Goal: Check status: Check status

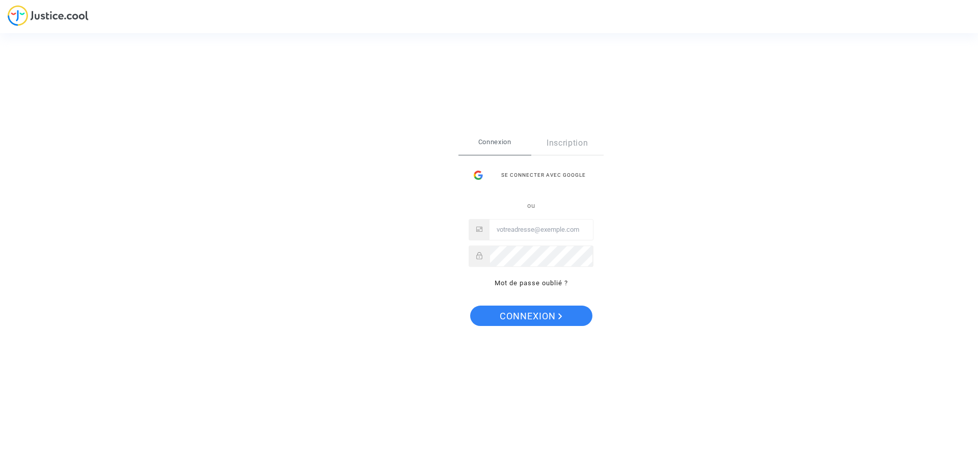
type input "[EMAIL_ADDRESS][DOMAIN_NAME]"
click at [462, 246] on div "Connexion Inscription Se connecter avec Google ou [EMAIL_ADDRESS][DOMAIN_NAME] …" at bounding box center [531, 215] width 145 height 168
click at [519, 316] on span "Connexion" at bounding box center [531, 316] width 63 height 21
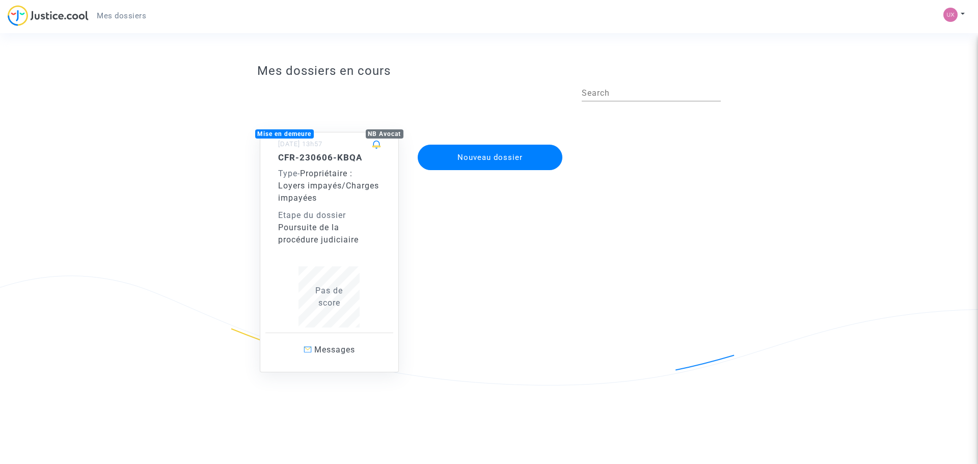
click at [338, 204] on div "Type - Propriétaire : Loyers impayés/Charges impayées" at bounding box center [329, 186] width 103 height 37
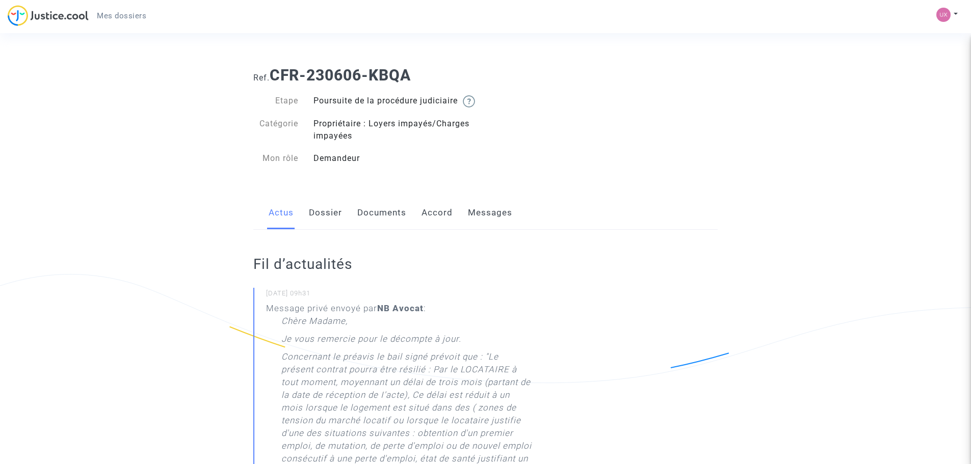
click at [371, 220] on link "Documents" at bounding box center [381, 213] width 49 height 34
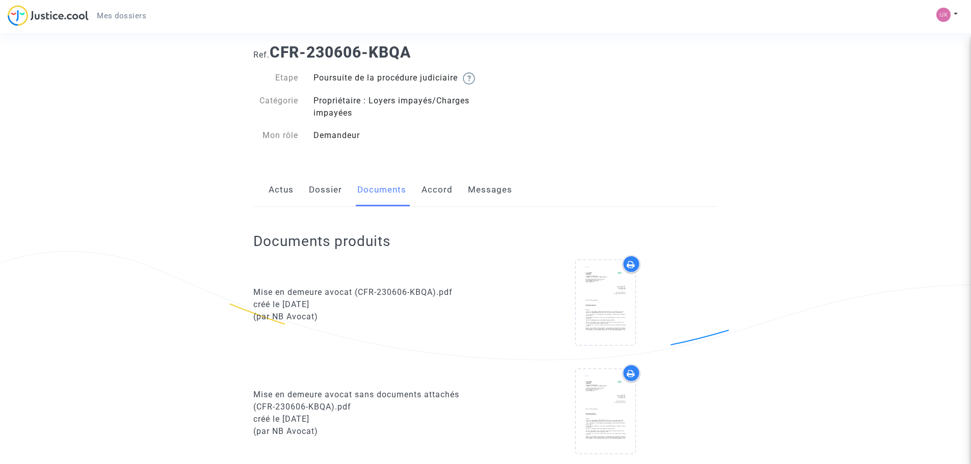
scroll to position [22, 0]
click at [380, 202] on link "Documents" at bounding box center [381, 191] width 49 height 34
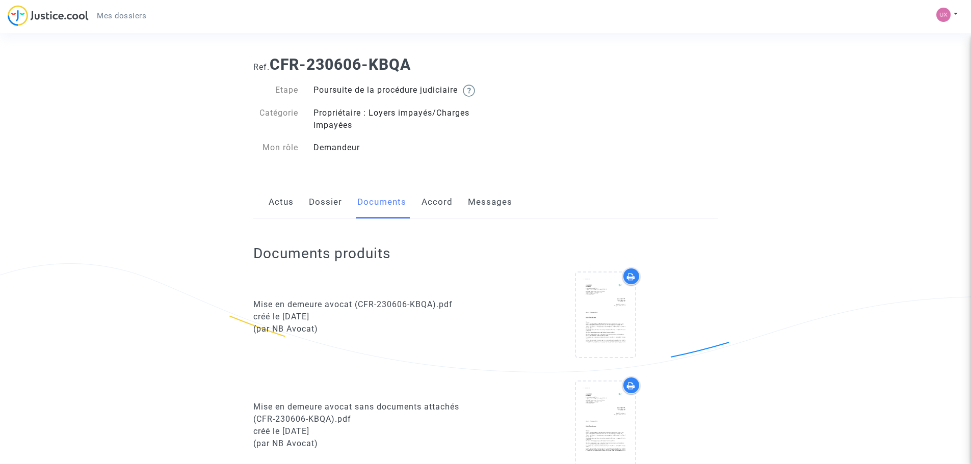
scroll to position [0, 0]
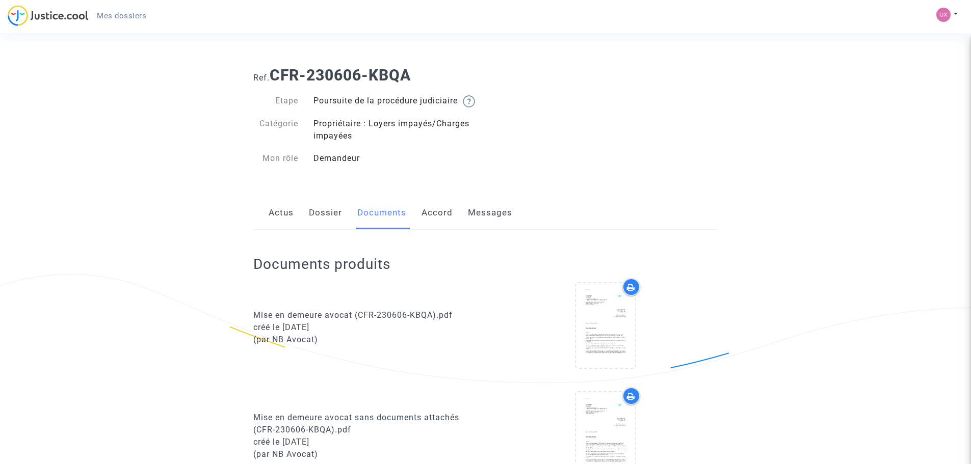
click at [486, 221] on link "Messages" at bounding box center [490, 213] width 44 height 34
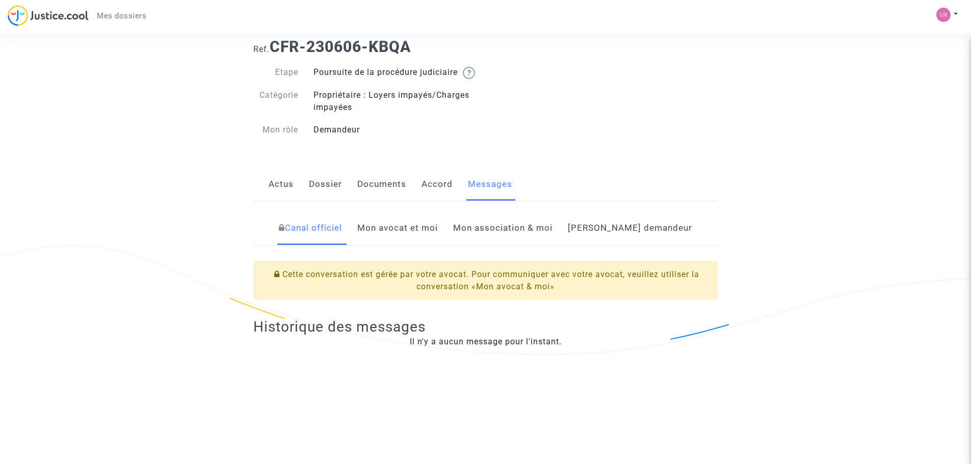
scroll to position [51, 0]
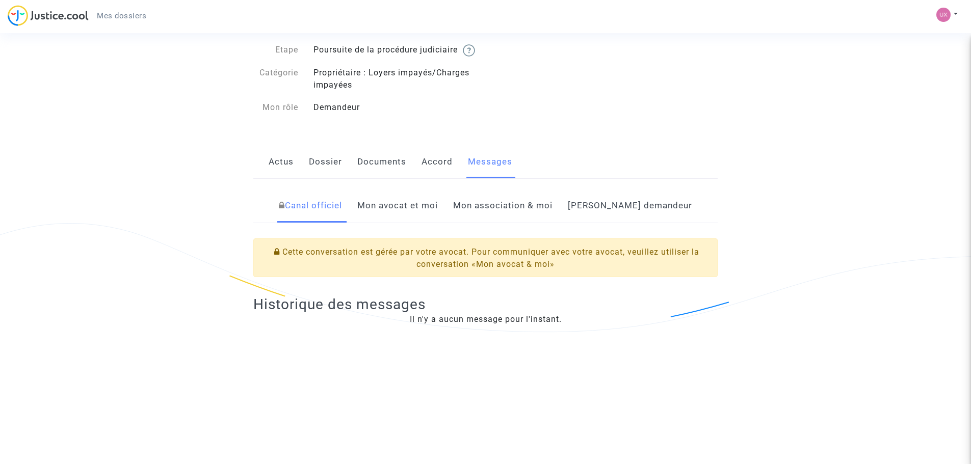
click at [415, 214] on link "Mon avocat et moi" at bounding box center [397, 206] width 81 height 34
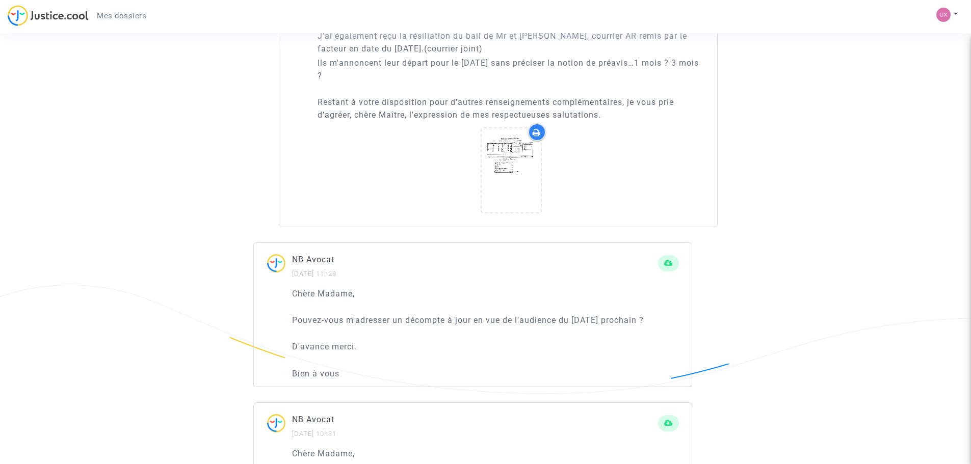
scroll to position [1121, 0]
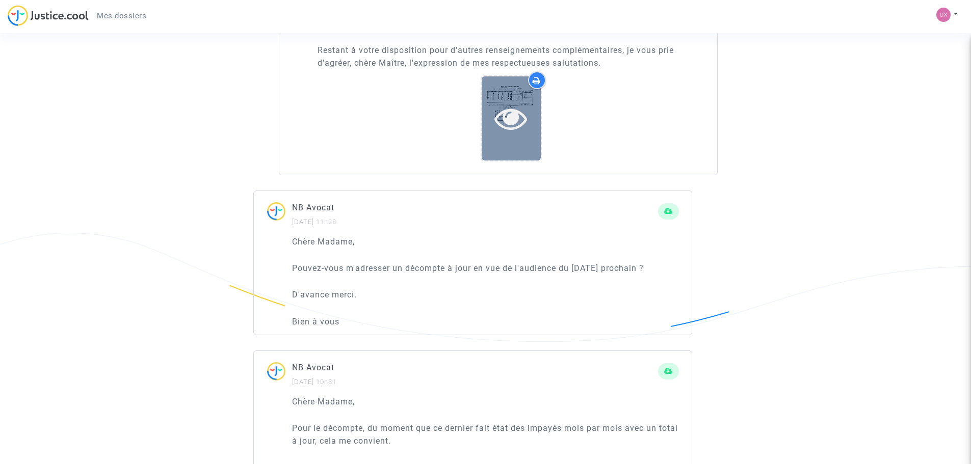
click at [509, 135] on icon at bounding box center [510, 118] width 33 height 33
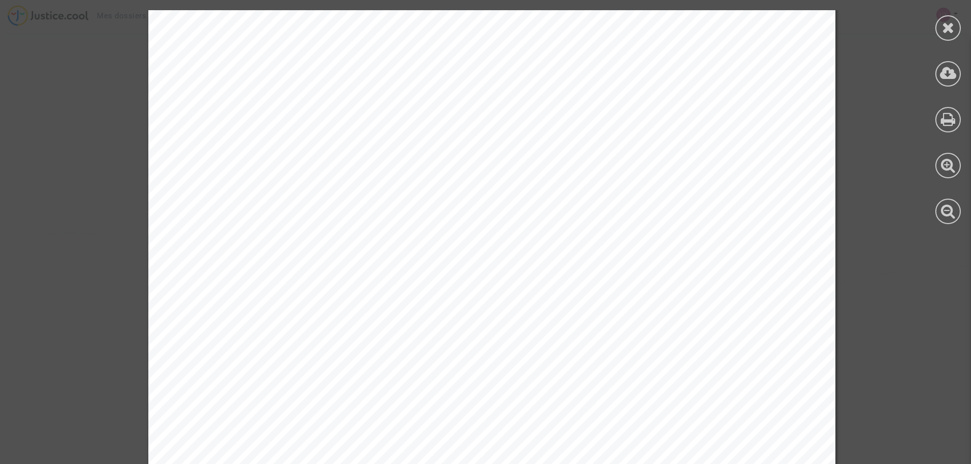
scroll to position [357, 0]
click at [948, 22] on icon at bounding box center [948, 27] width 13 height 15
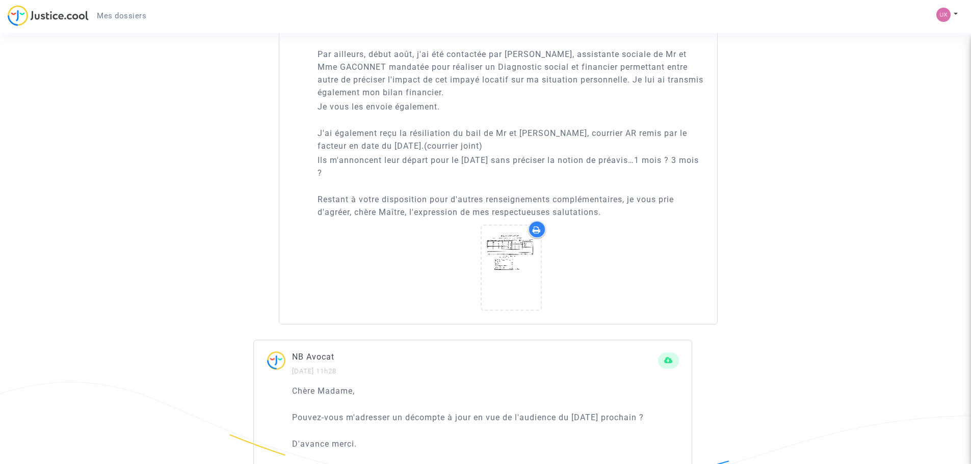
scroll to position [968, 0]
